Goal: Information Seeking & Learning: Understand process/instructions

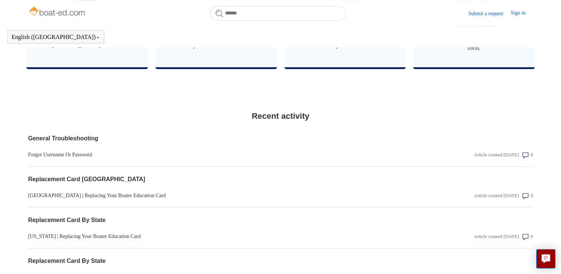
scroll to position [535, 0]
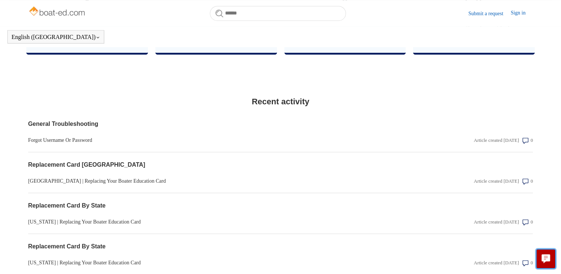
click at [540, 256] on button "Live chat" at bounding box center [545, 258] width 19 height 19
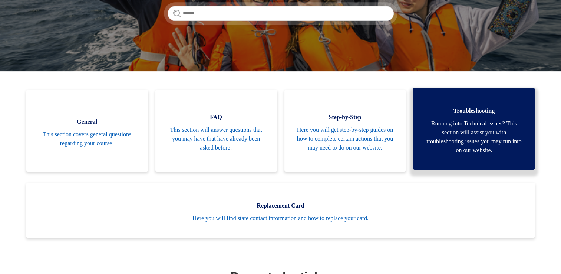
scroll to position [37, 0]
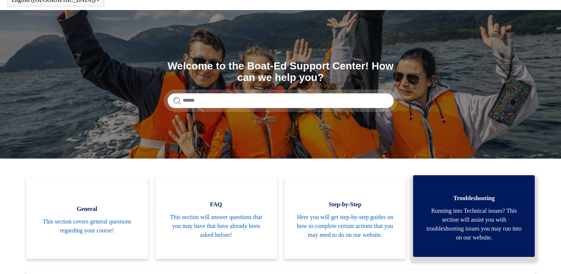
click at [460, 209] on span "Running into Technical issues? This section will assist you with troubleshootin…" at bounding box center [473, 224] width 99 height 36
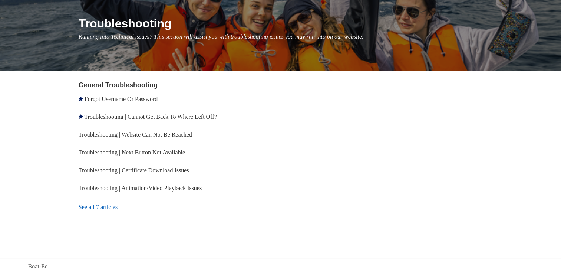
scroll to position [83, 0]
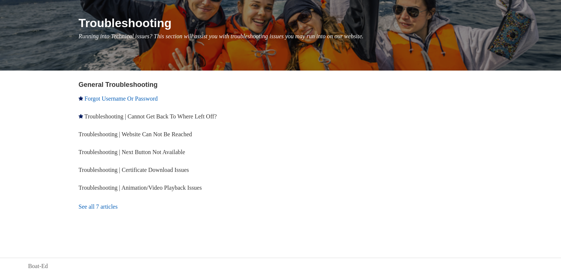
click at [158, 99] on link "Forgot Username Or Password" at bounding box center [121, 98] width 73 height 6
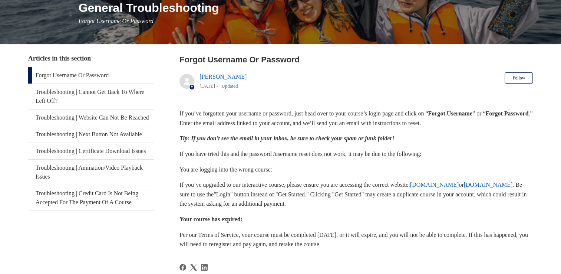
scroll to position [111, 0]
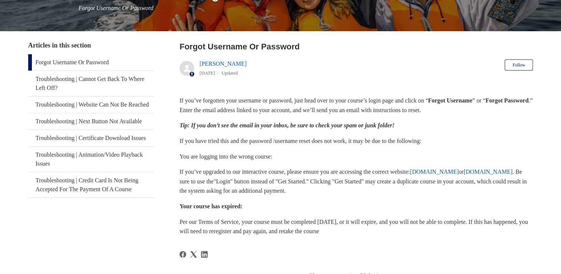
click at [464, 175] on link "www.ilearntoboat.com" at bounding box center [488, 171] width 49 height 6
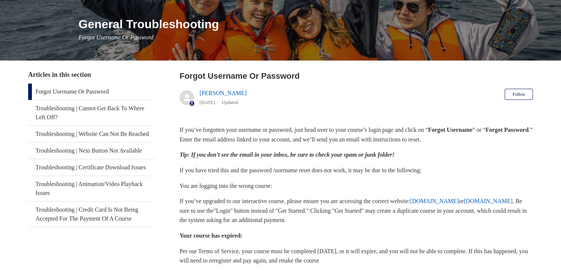
scroll to position [37, 0]
